Goal: Task Accomplishment & Management: Manage account settings

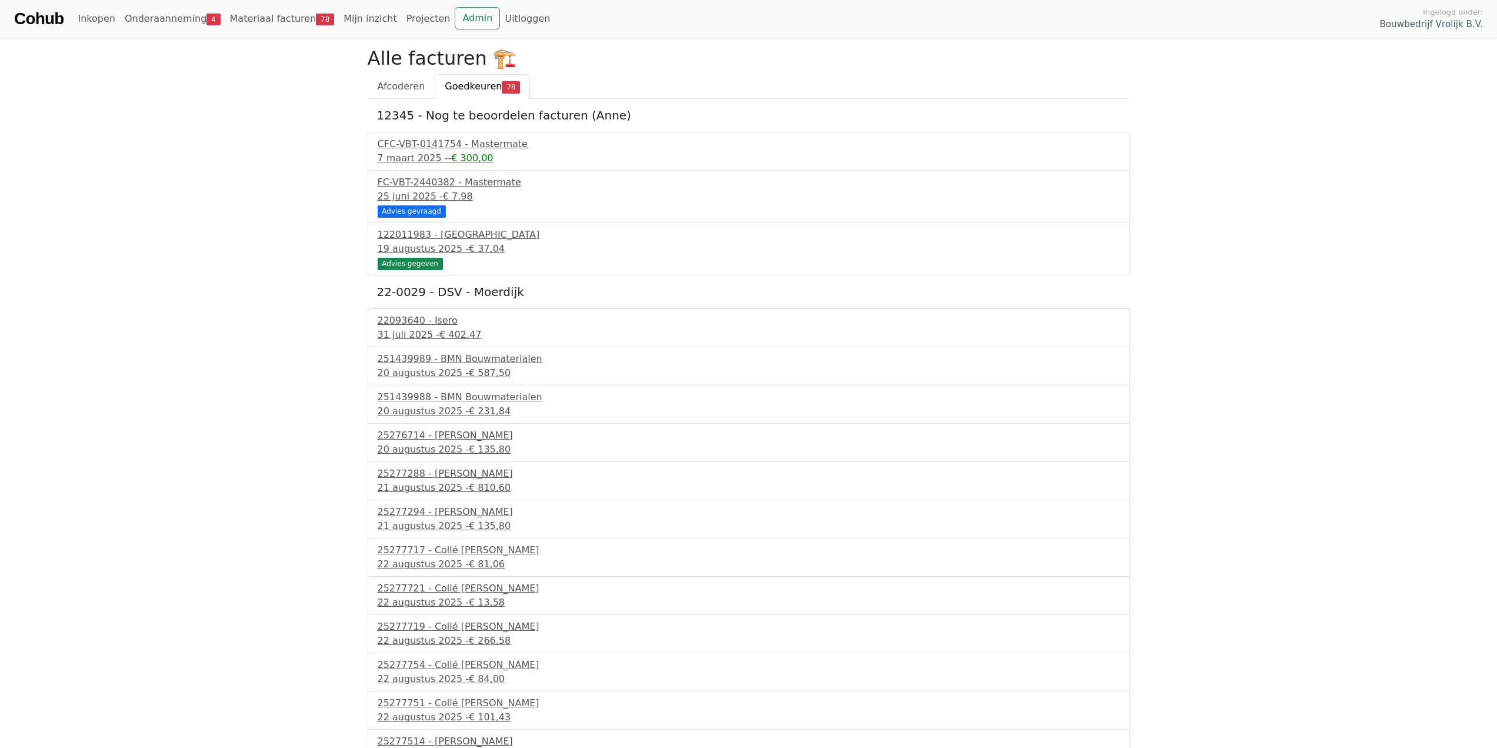
click at [473, 87] on span "Goedkeuren" at bounding box center [473, 86] width 57 height 11
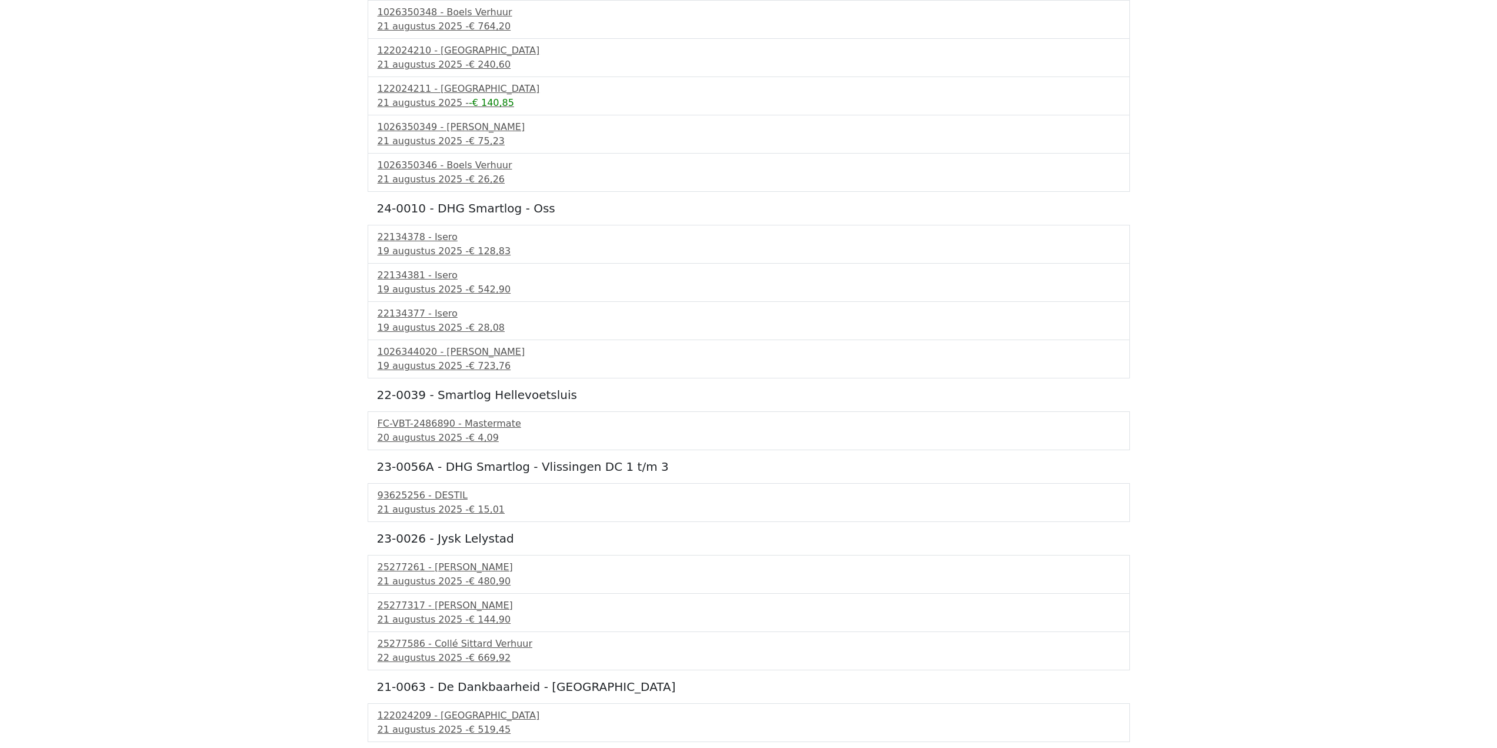
scroll to position [2663, 0]
